Goal: Task Accomplishment & Management: Use online tool/utility

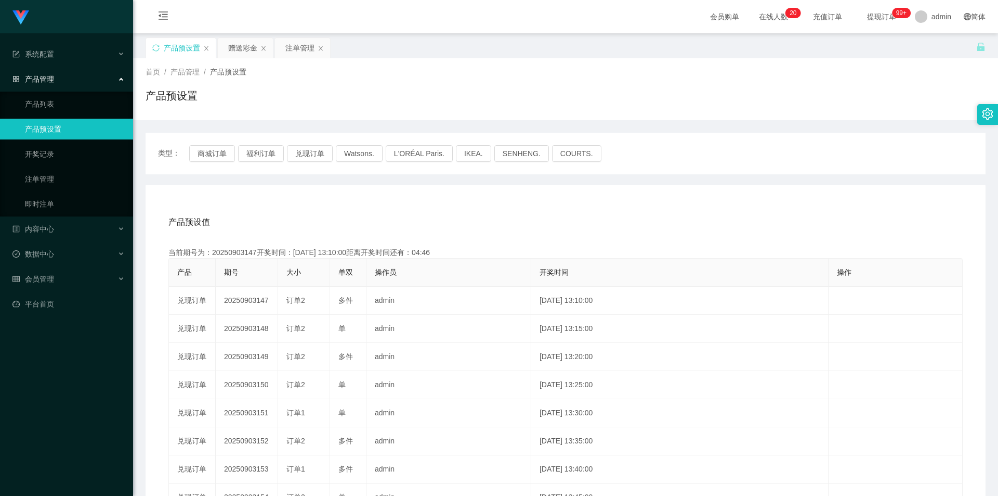
click at [371, 221] on div "产品预设值 添加期号" at bounding box center [565, 221] width 795 height 29
click at [239, 50] on div "赠送彩金" at bounding box center [242, 48] width 29 height 20
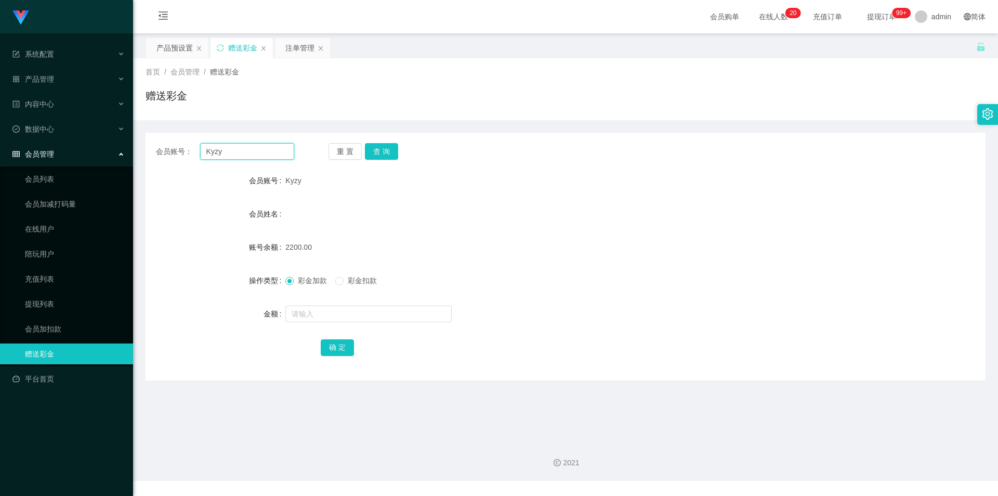
drag, startPoint x: 239, startPoint y: 151, endPoint x: 150, endPoint y: 156, distance: 89.6
click at [150, 156] on div "会员账号： Kyzy 重 置 查 询" at bounding box center [566, 151] width 840 height 17
type input ","
type input "Melvincwm"
click at [381, 157] on button "查 询" at bounding box center [381, 151] width 33 height 17
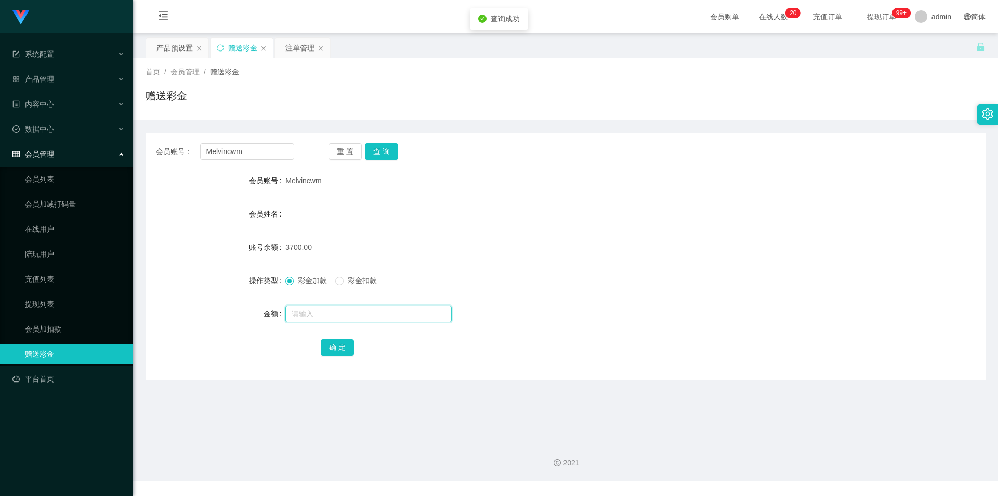
click at [309, 316] on input "text" at bounding box center [368, 313] width 166 height 17
type input "5500"
click at [345, 349] on button "确 定" at bounding box center [337, 347] width 33 height 17
click at [167, 41] on div "产品预设置" at bounding box center [175, 48] width 36 height 20
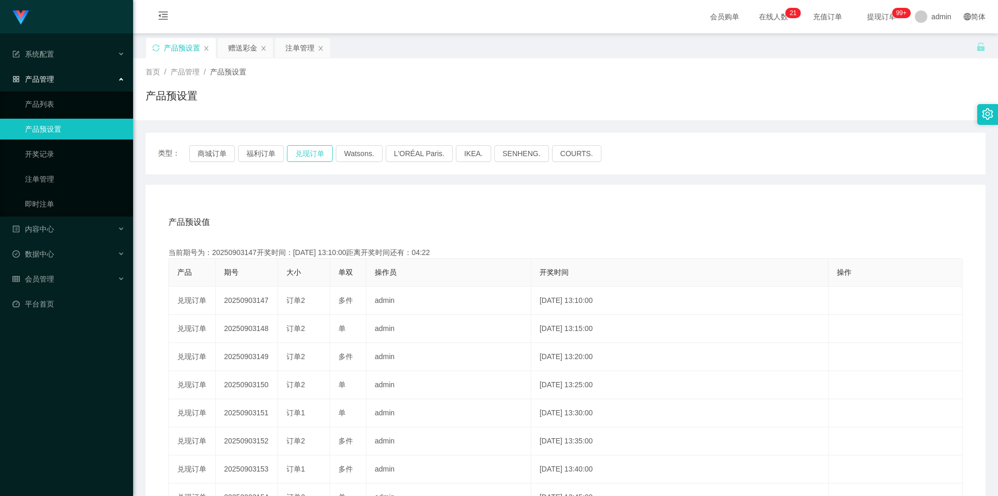
click at [295, 154] on button "兑现订单" at bounding box center [310, 153] width 46 height 17
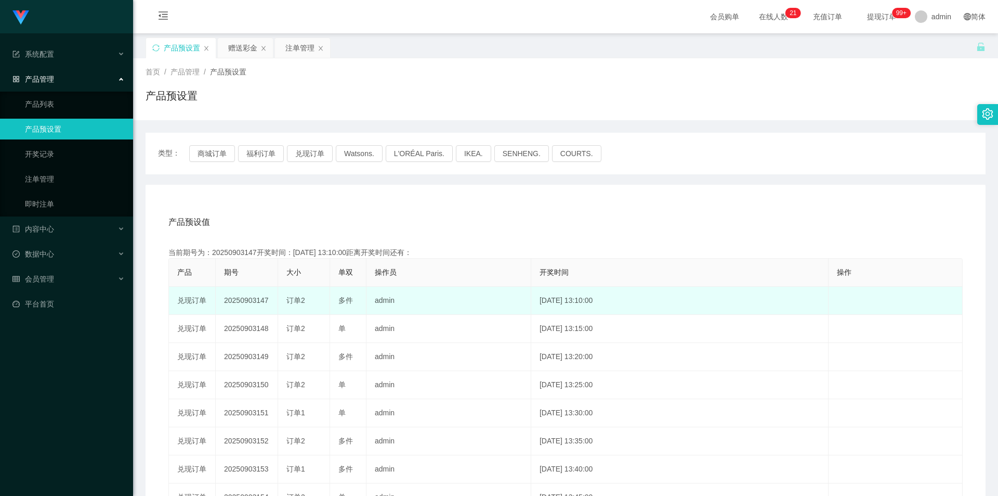
click at [250, 303] on td "20250903147" at bounding box center [247, 301] width 62 height 28
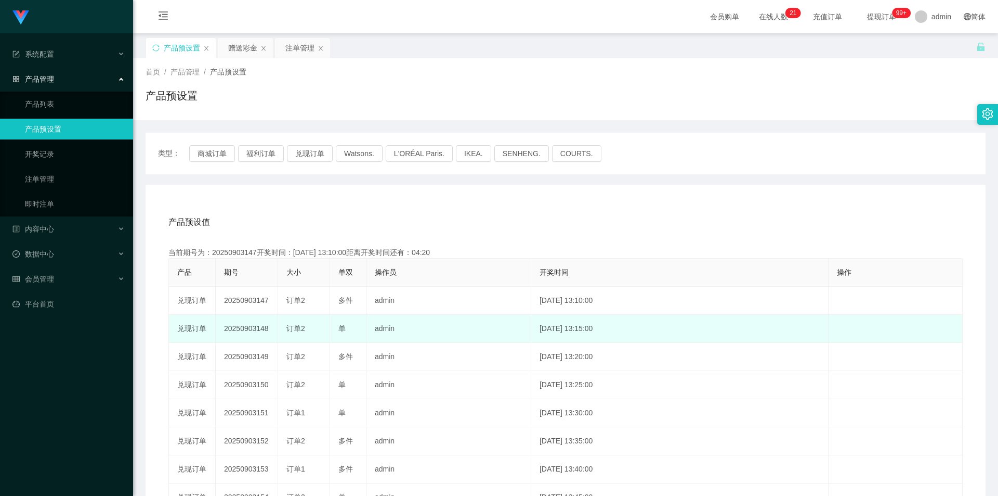
copy td "20250903147"
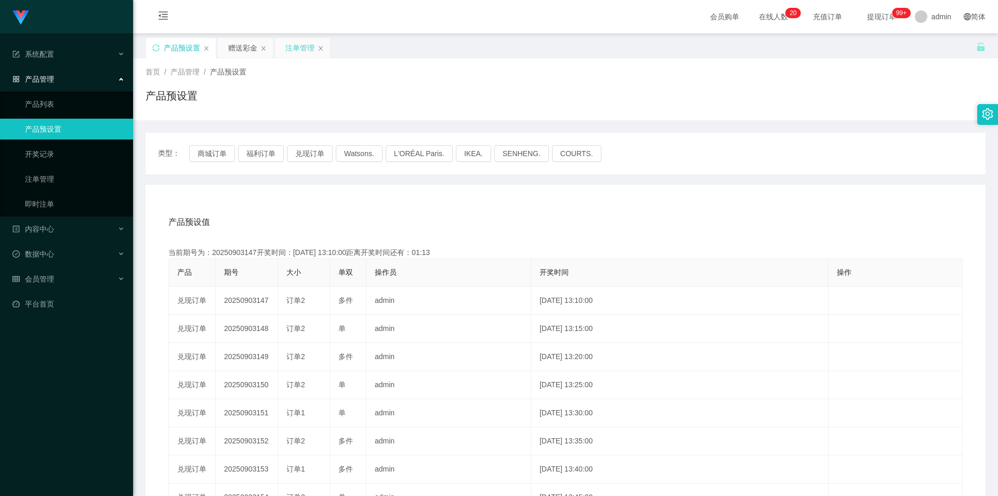
click at [301, 51] on div "注单管理" at bounding box center [299, 48] width 29 height 20
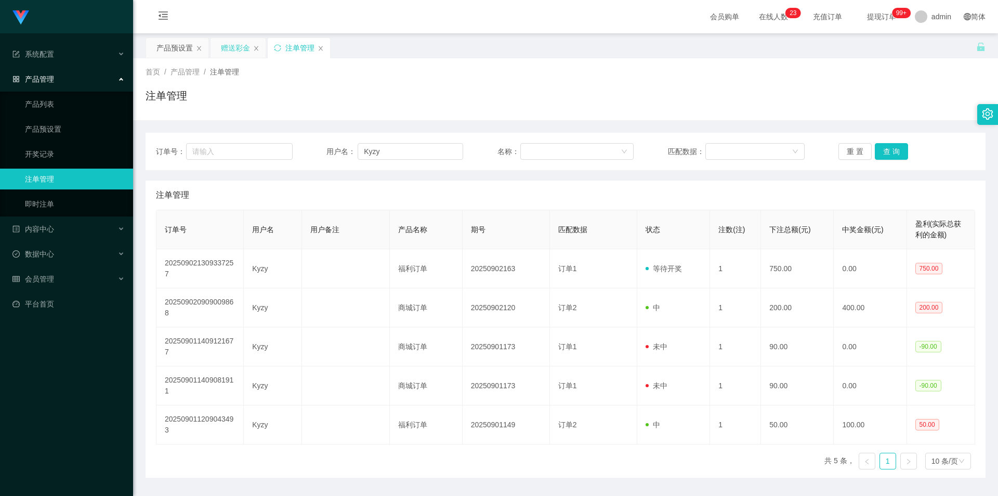
click at [250, 51] on div "赠送彩金" at bounding box center [238, 48] width 55 height 20
click at [233, 47] on div "赠送彩金" at bounding box center [235, 48] width 29 height 20
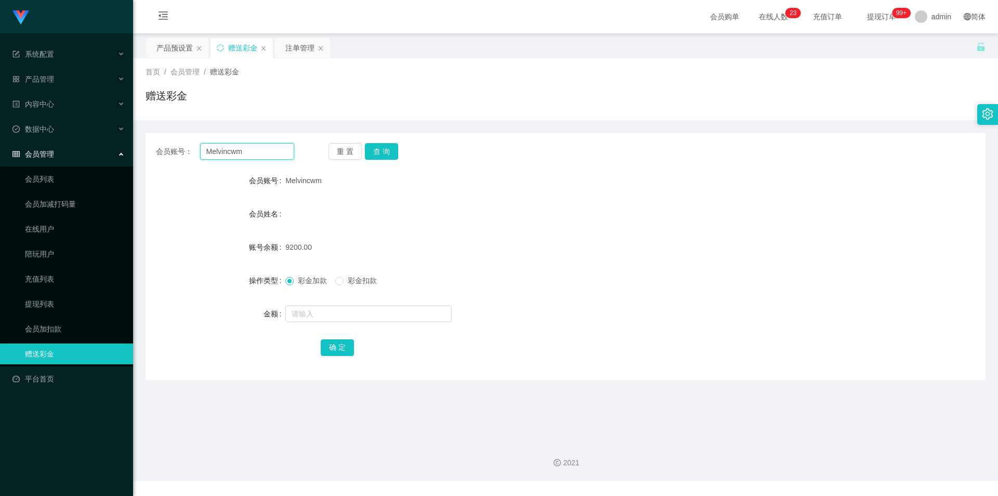
drag, startPoint x: 266, startPoint y: 153, endPoint x: 255, endPoint y: 127, distance: 28.2
click at [102, 140] on section "Jingdong工作台代理端 系统配置 产品管理 产品列表 产品预设置 开奖记录 注单管理 即时注单 内容中心 数据中心 会员管理 会员列表 会员加减打码量 …" at bounding box center [499, 240] width 998 height 481
click at [297, 47] on div "注单管理" at bounding box center [299, 48] width 29 height 20
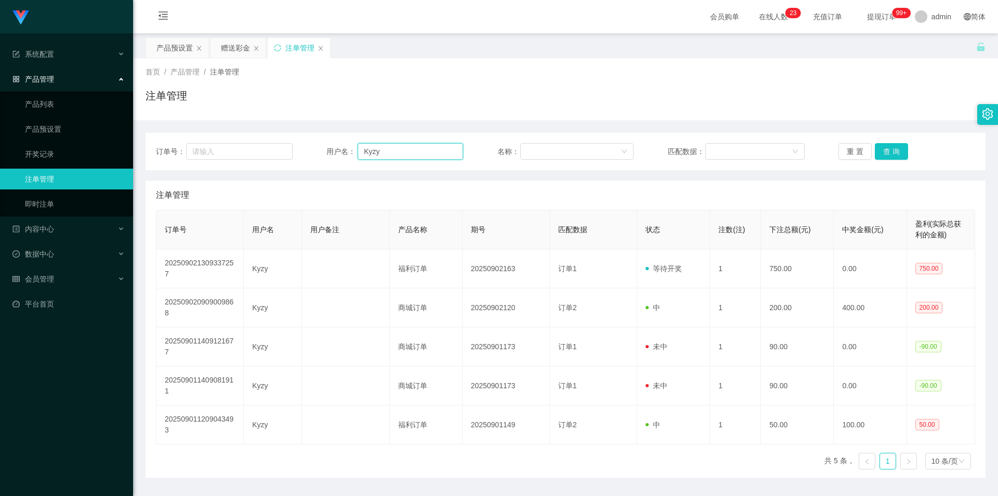
drag, startPoint x: 398, startPoint y: 150, endPoint x: 321, endPoint y: 144, distance: 77.2
click at [260, 138] on div "订单号： 用户名： Kyzy 名称： 匹配数据： 重 置 查 询" at bounding box center [566, 151] width 840 height 37
paste input "Melvincwm"
type input "Melvincwm"
click at [893, 149] on button "查 询" at bounding box center [891, 151] width 33 height 17
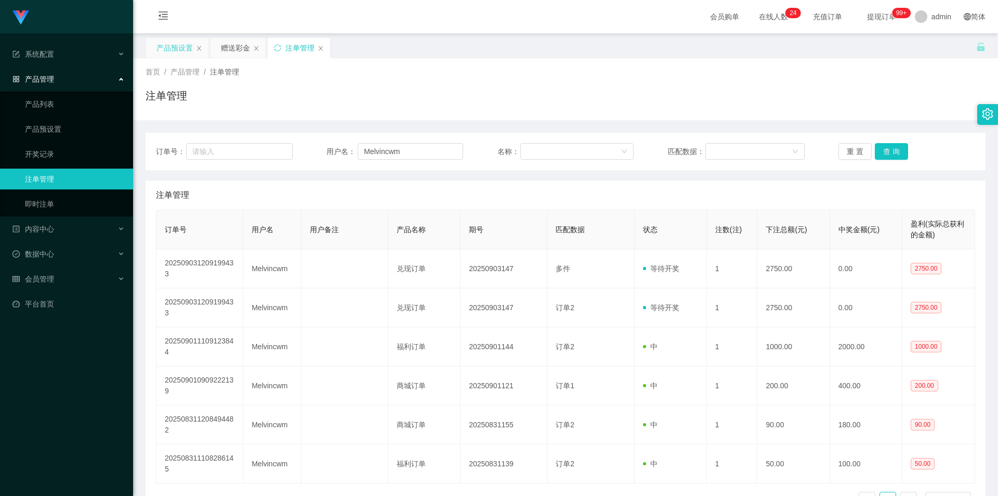
click at [165, 50] on div "产品预设置" at bounding box center [175, 48] width 36 height 20
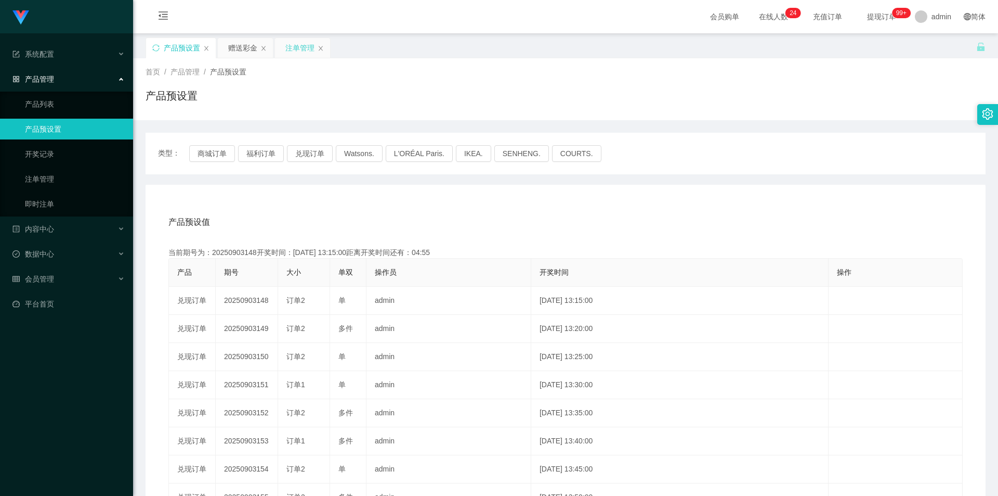
click at [302, 47] on div "注单管理" at bounding box center [299, 48] width 29 height 20
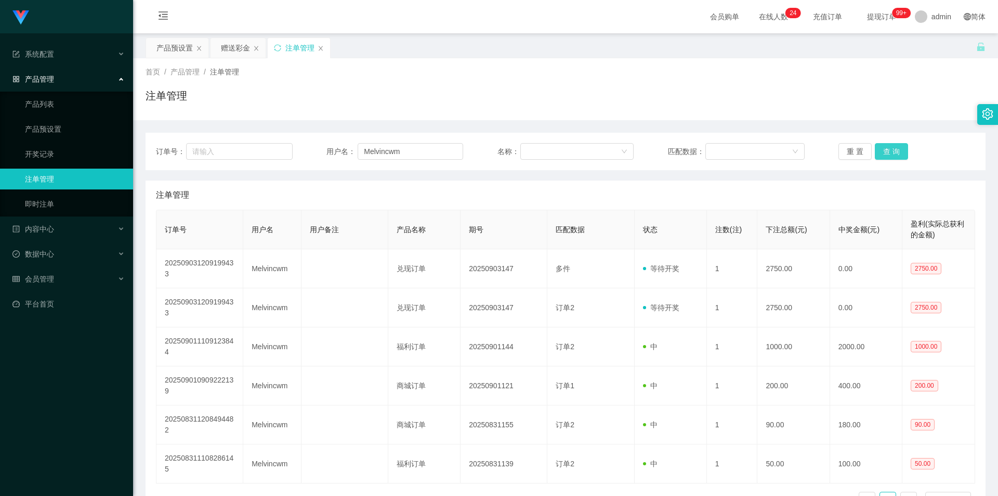
click at [884, 158] on button "查 询" at bounding box center [891, 151] width 33 height 17
drag, startPoint x: 414, startPoint y: 149, endPoint x: 274, endPoint y: 170, distance: 141.9
click at [217, 152] on div "订单号： 用户名： Melvincwm 名称： 匹配数据： 重 置 查 询" at bounding box center [566, 151] width 820 height 17
